Goal: Check status: Check status

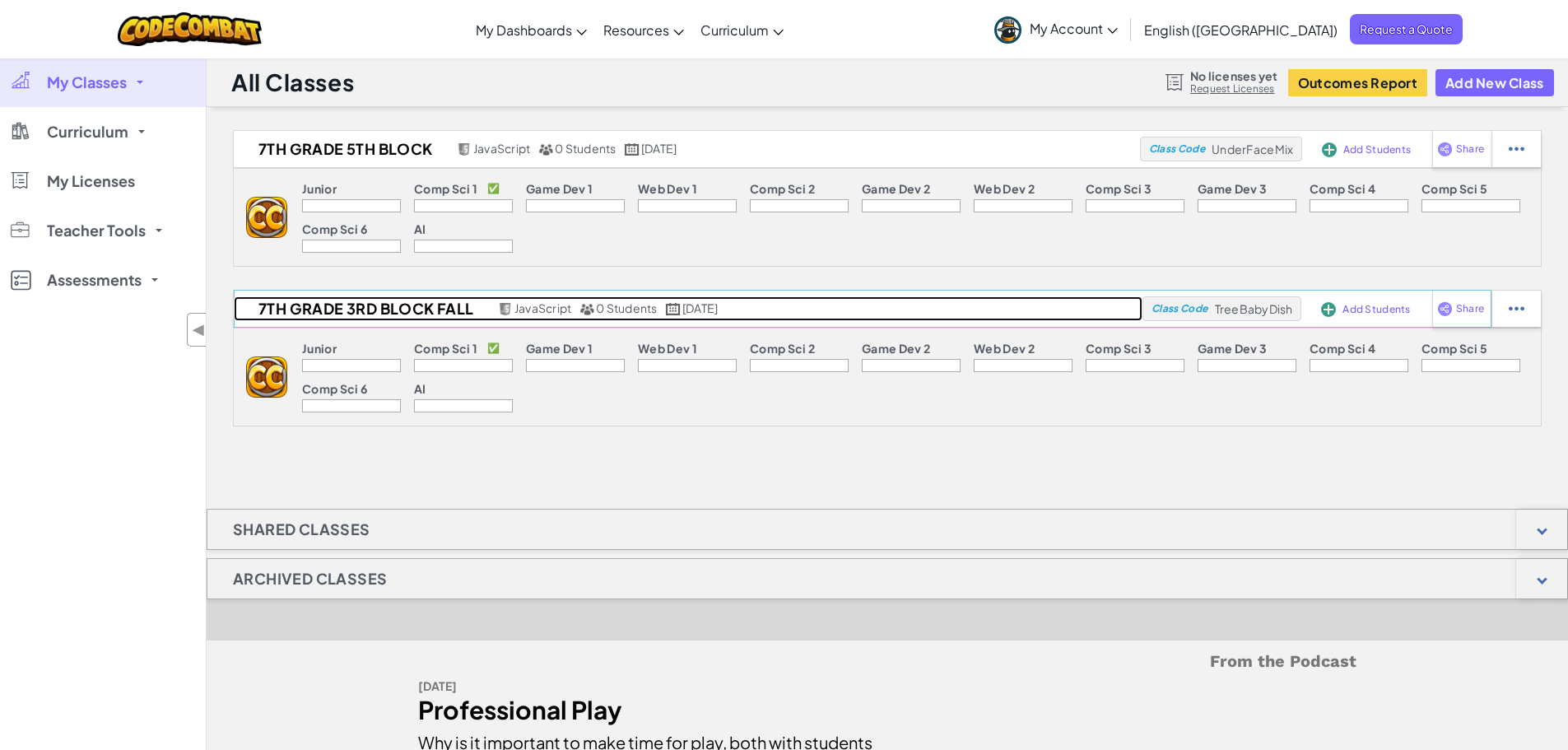
click at [369, 306] on h2 "7th Grade 3rd Block Fall" at bounding box center [364, 309] width 260 height 25
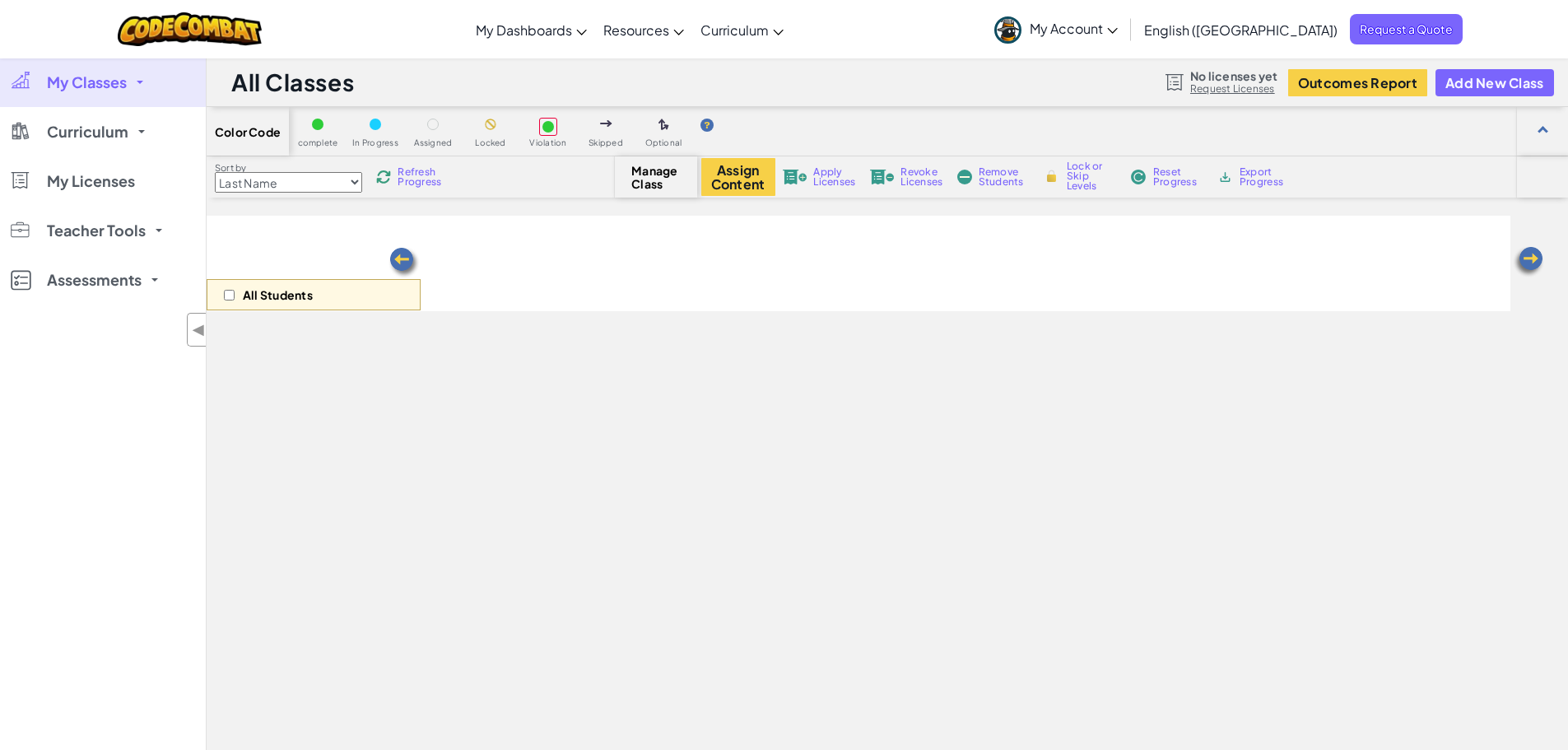
select select "560f1a9f22961295f9427742"
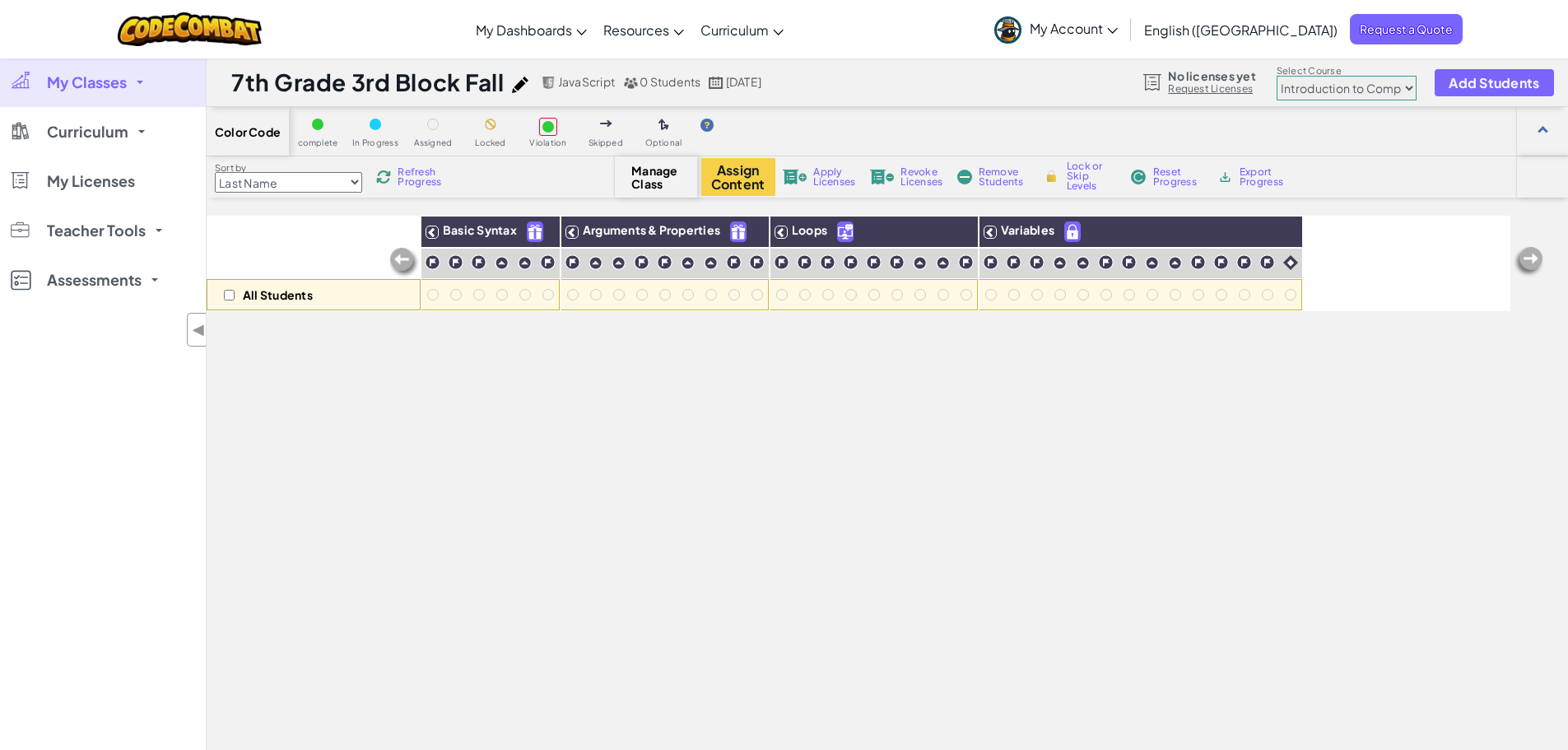
click at [377, 125] on div at bounding box center [375, 124] width 11 height 11
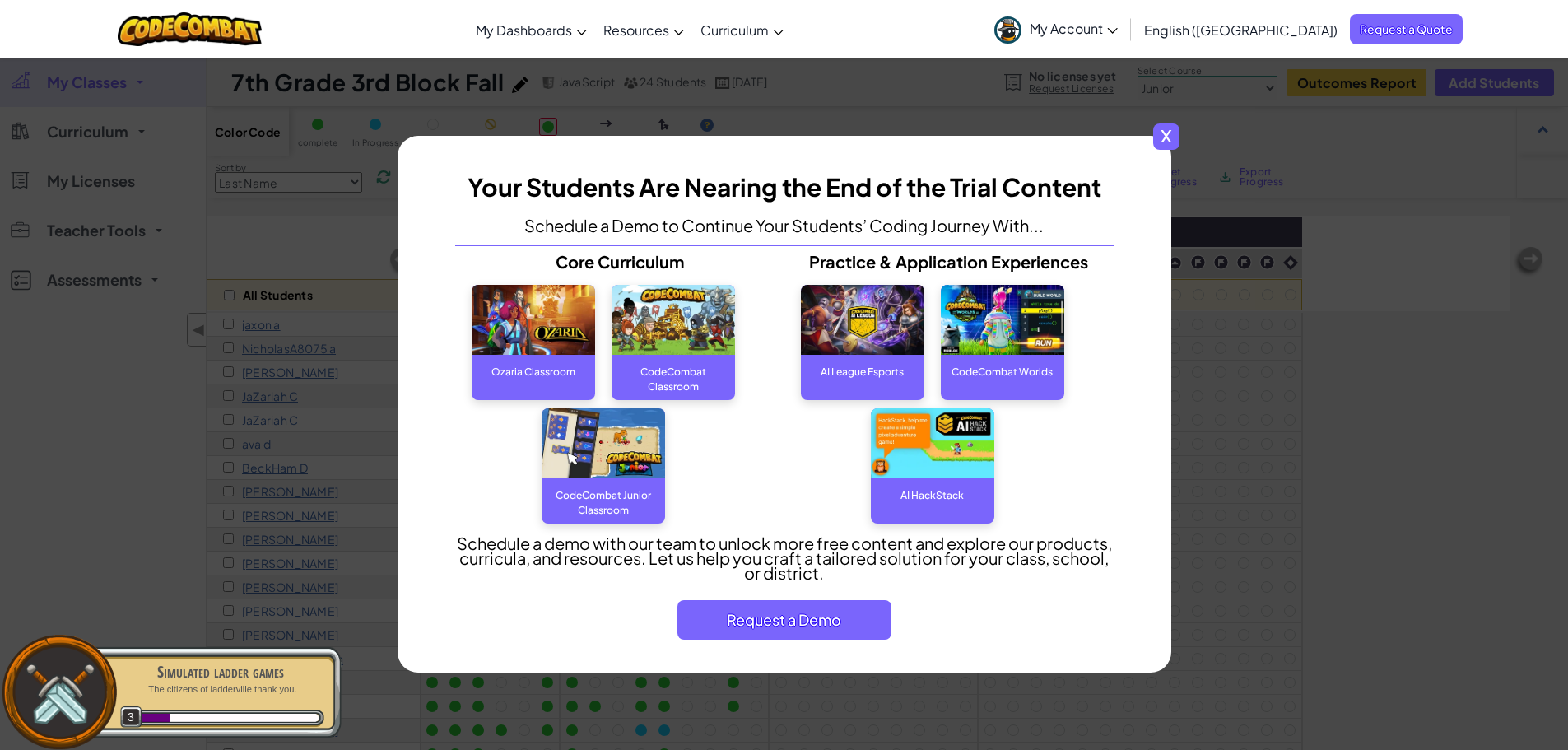
click at [1167, 136] on span "x" at bounding box center [1166, 137] width 26 height 26
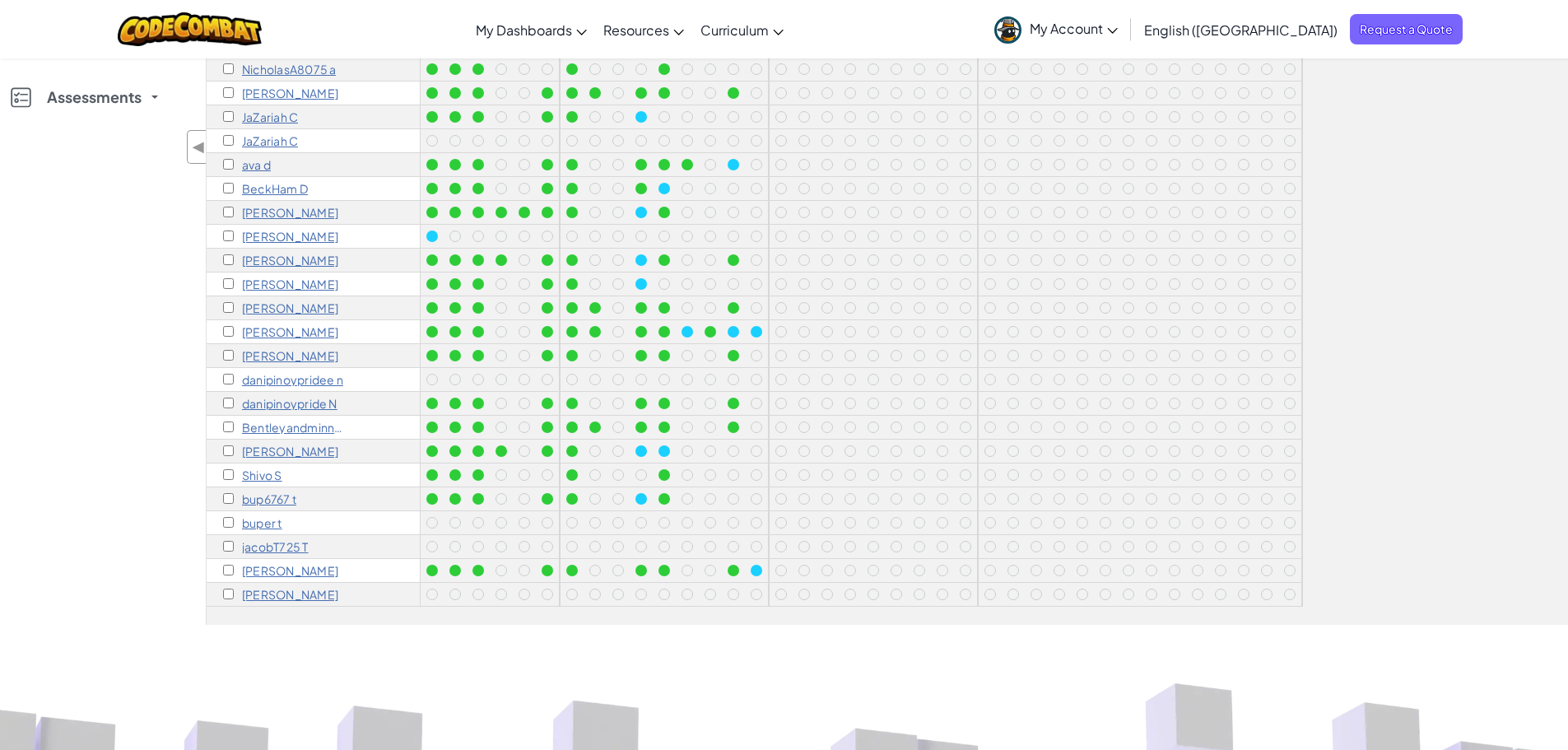
scroll to position [247, 0]
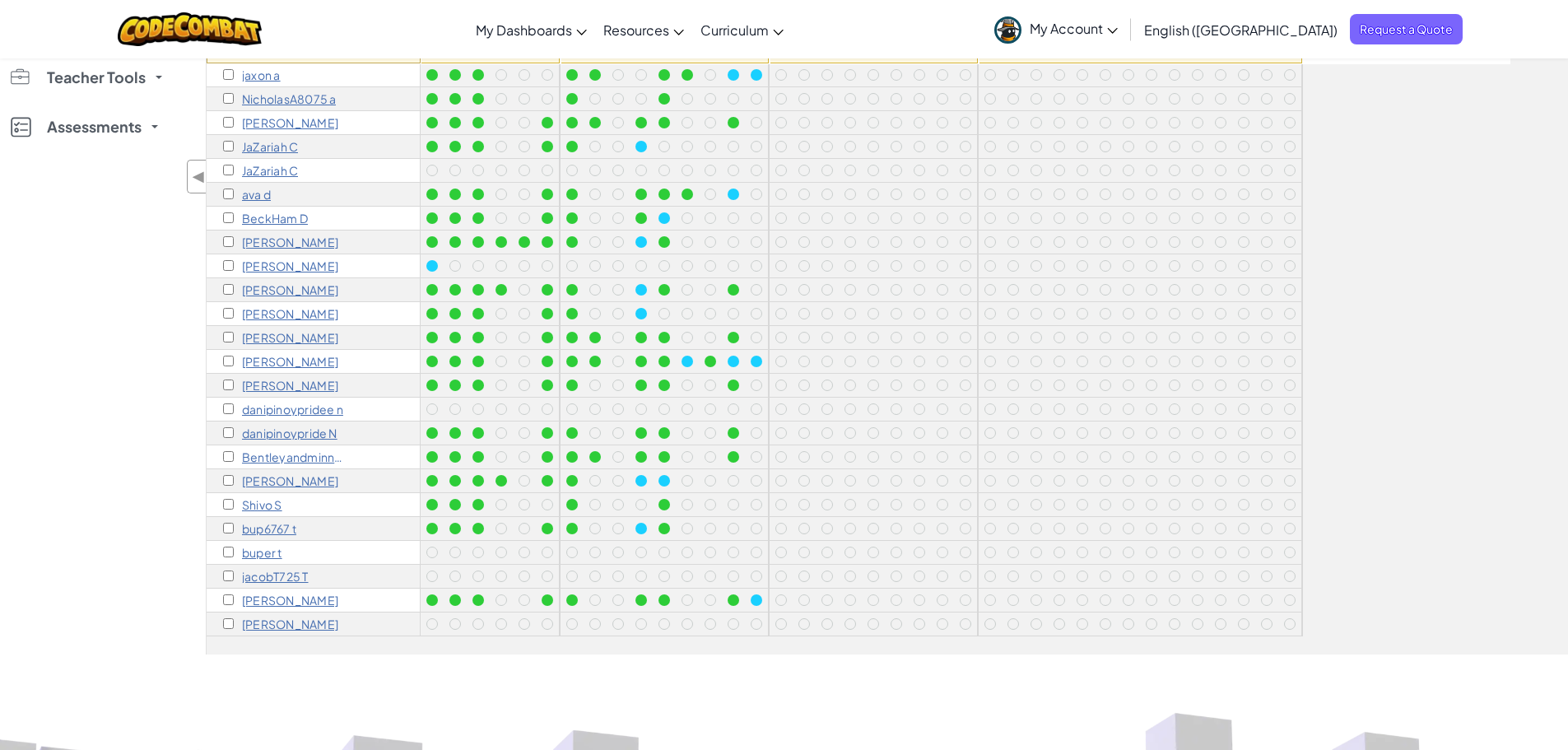
click at [285, 594] on p "[PERSON_NAME]" at bounding box center [290, 600] width 97 height 13
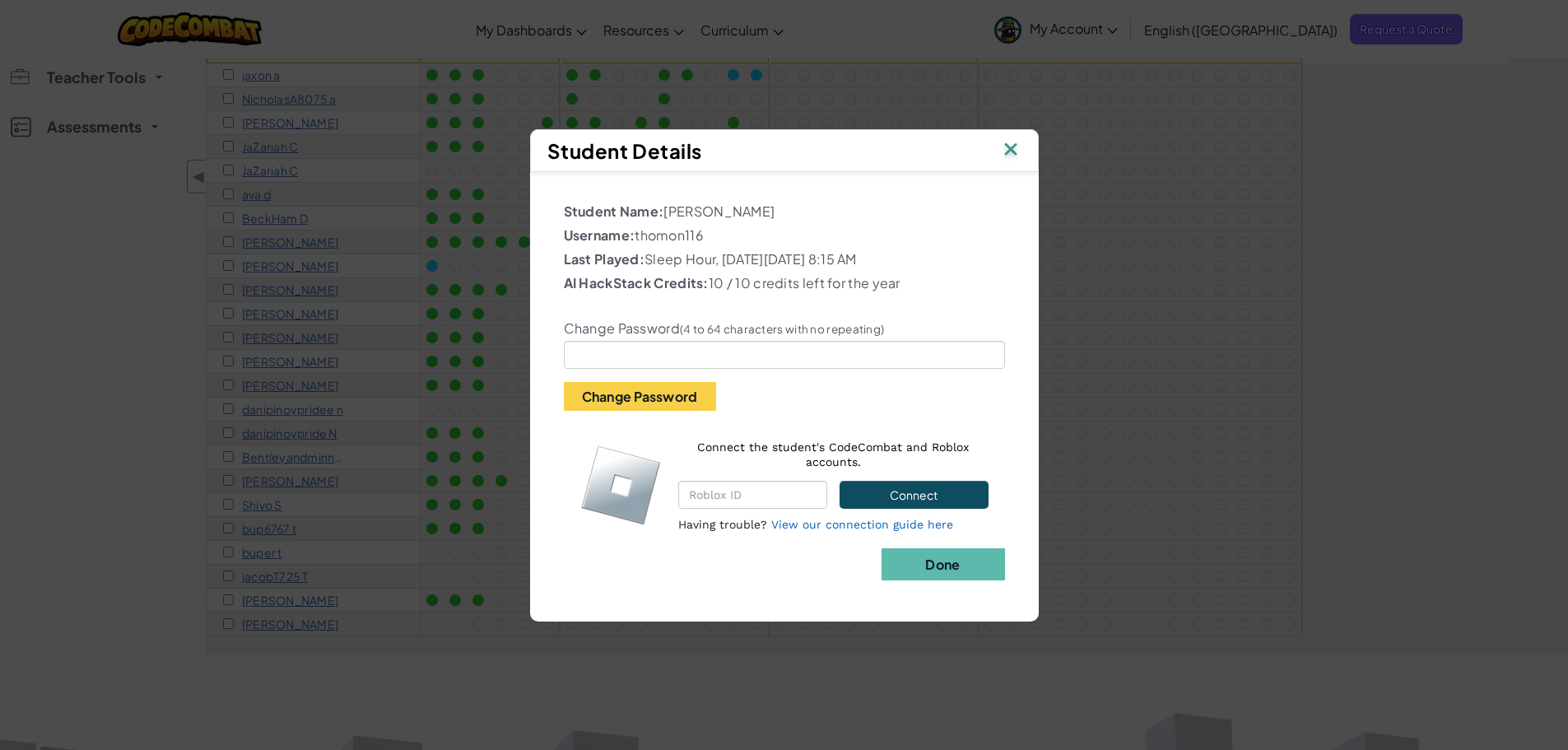
click at [1015, 150] on img at bounding box center [1010, 151] width 21 height 25
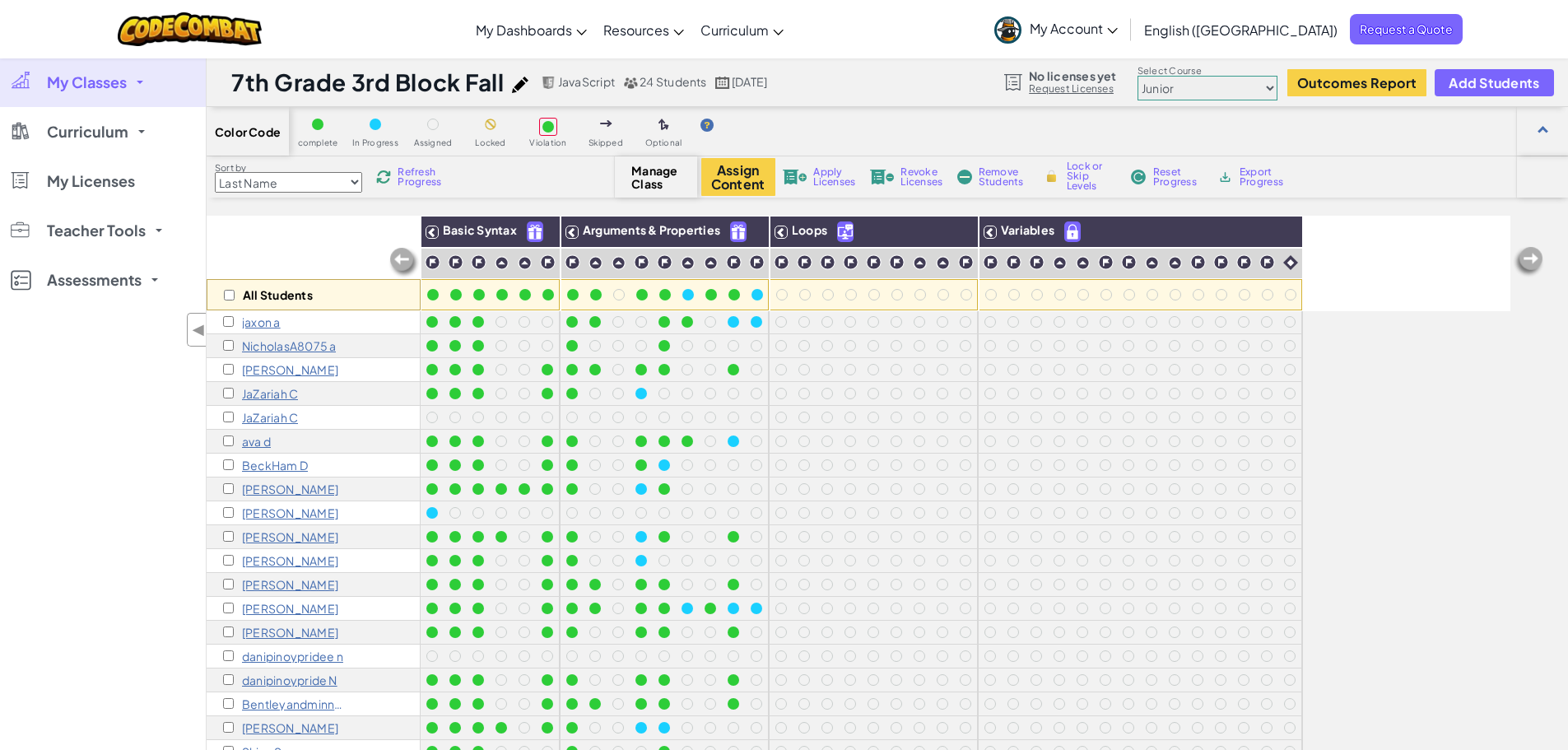
scroll to position [15, 0]
